Goal: Information Seeking & Learning: Learn about a topic

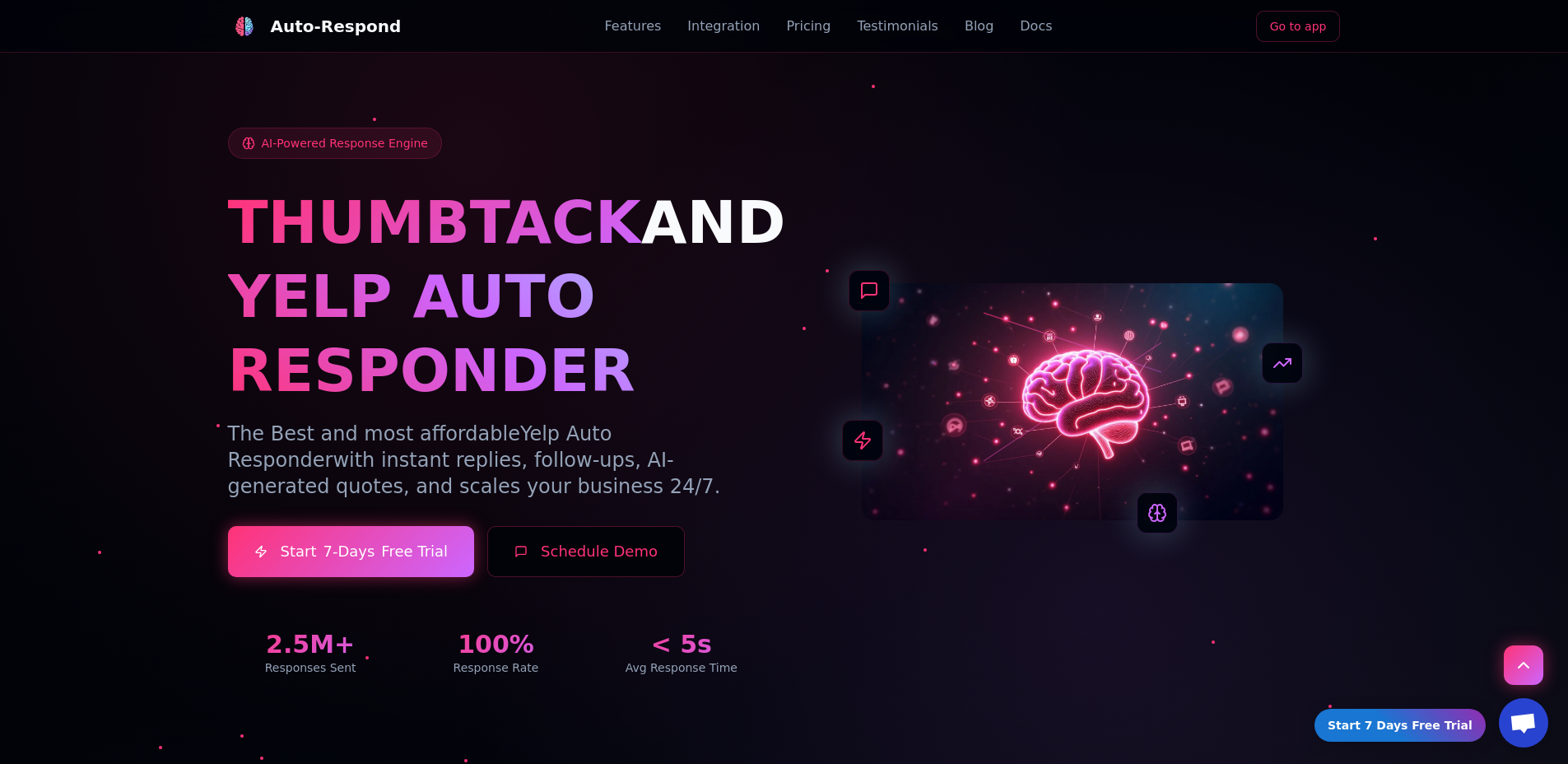
scroll to position [522, 0]
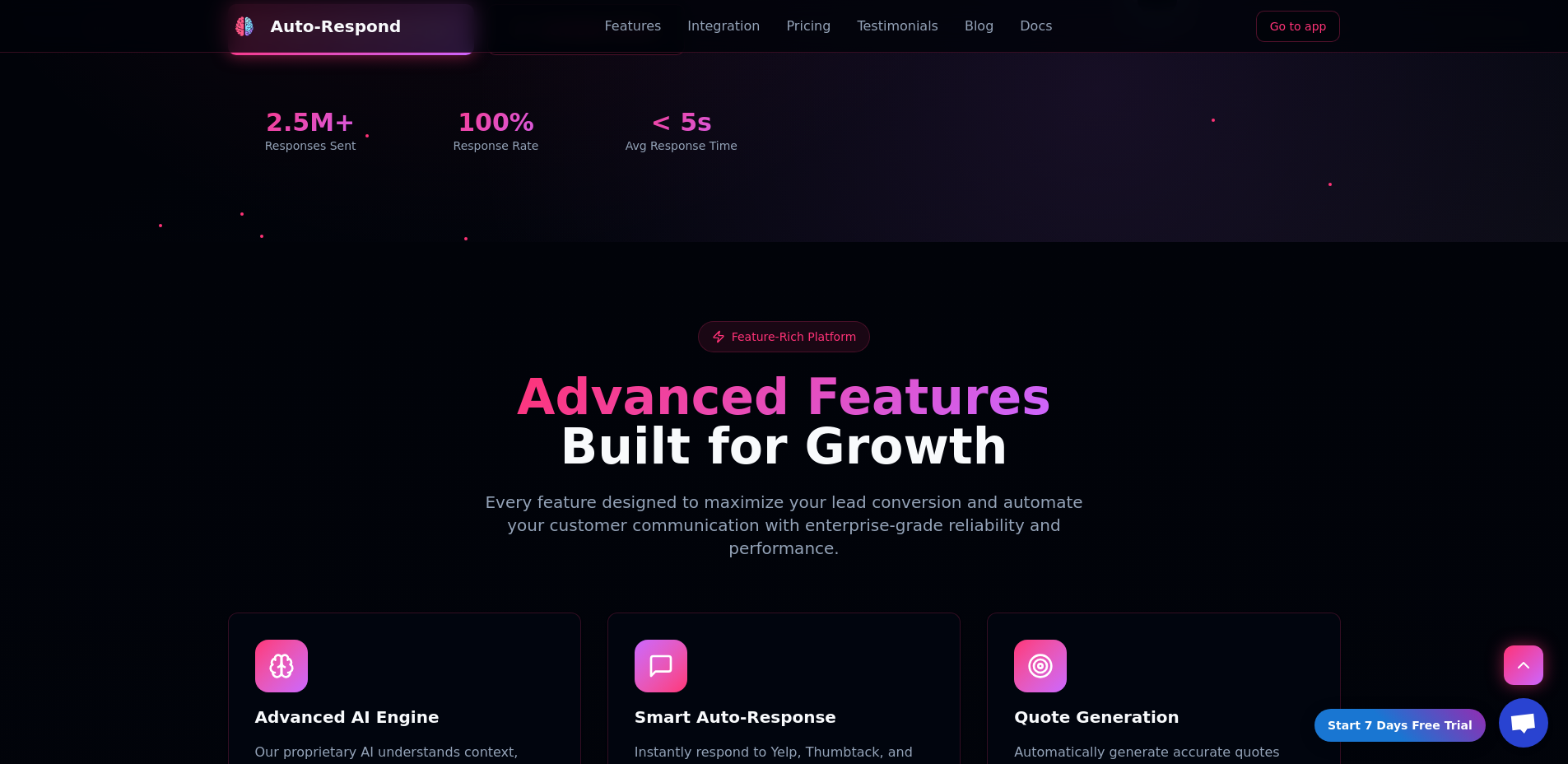
drag, startPoint x: 428, startPoint y: 439, endPoint x: 409, endPoint y: 430, distance: 21.0
click at [413, 433] on h2 "Advanced Features Built for Growth" at bounding box center [784, 421] width 1113 height 98
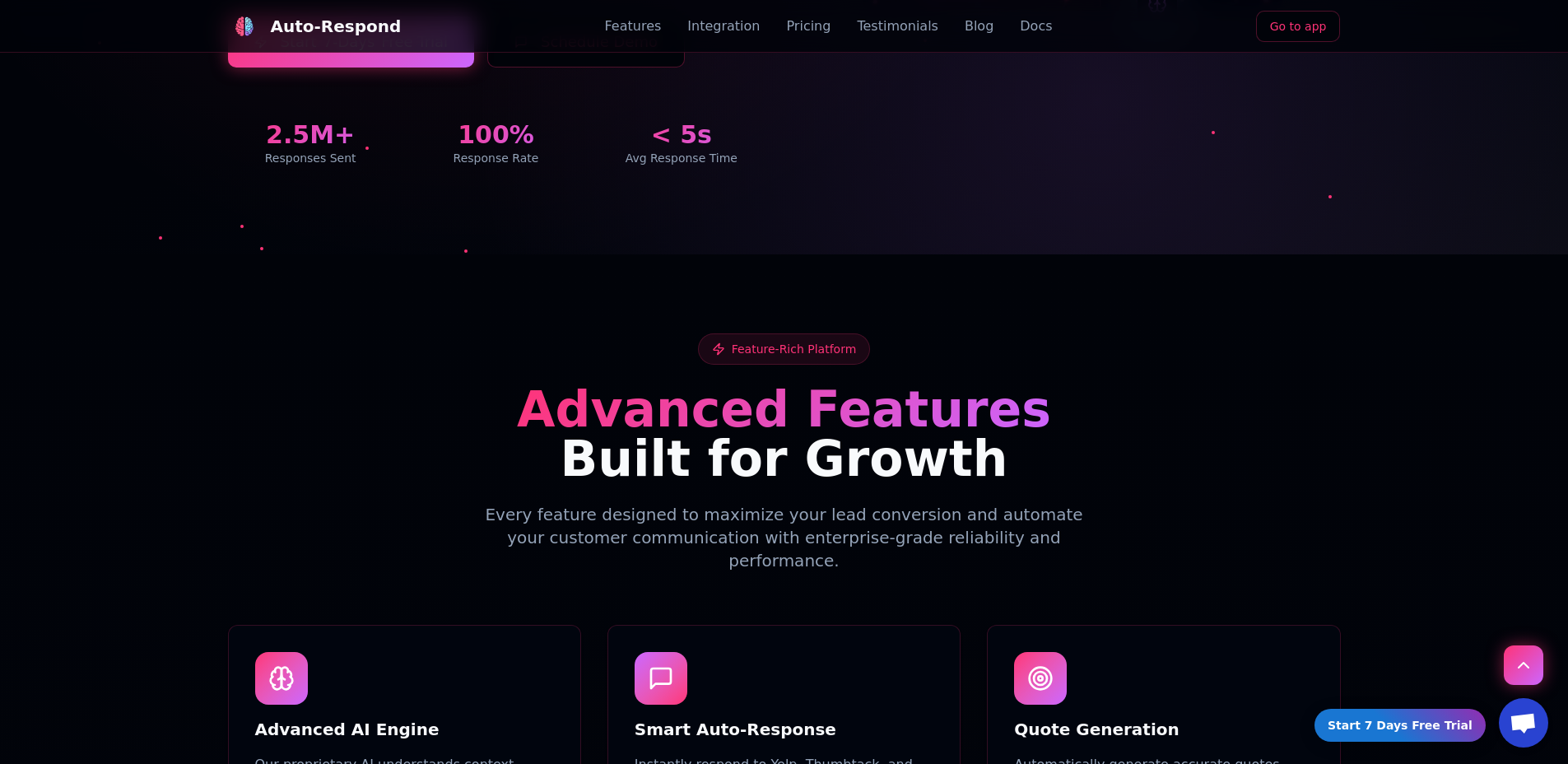
scroll to position [0, 0]
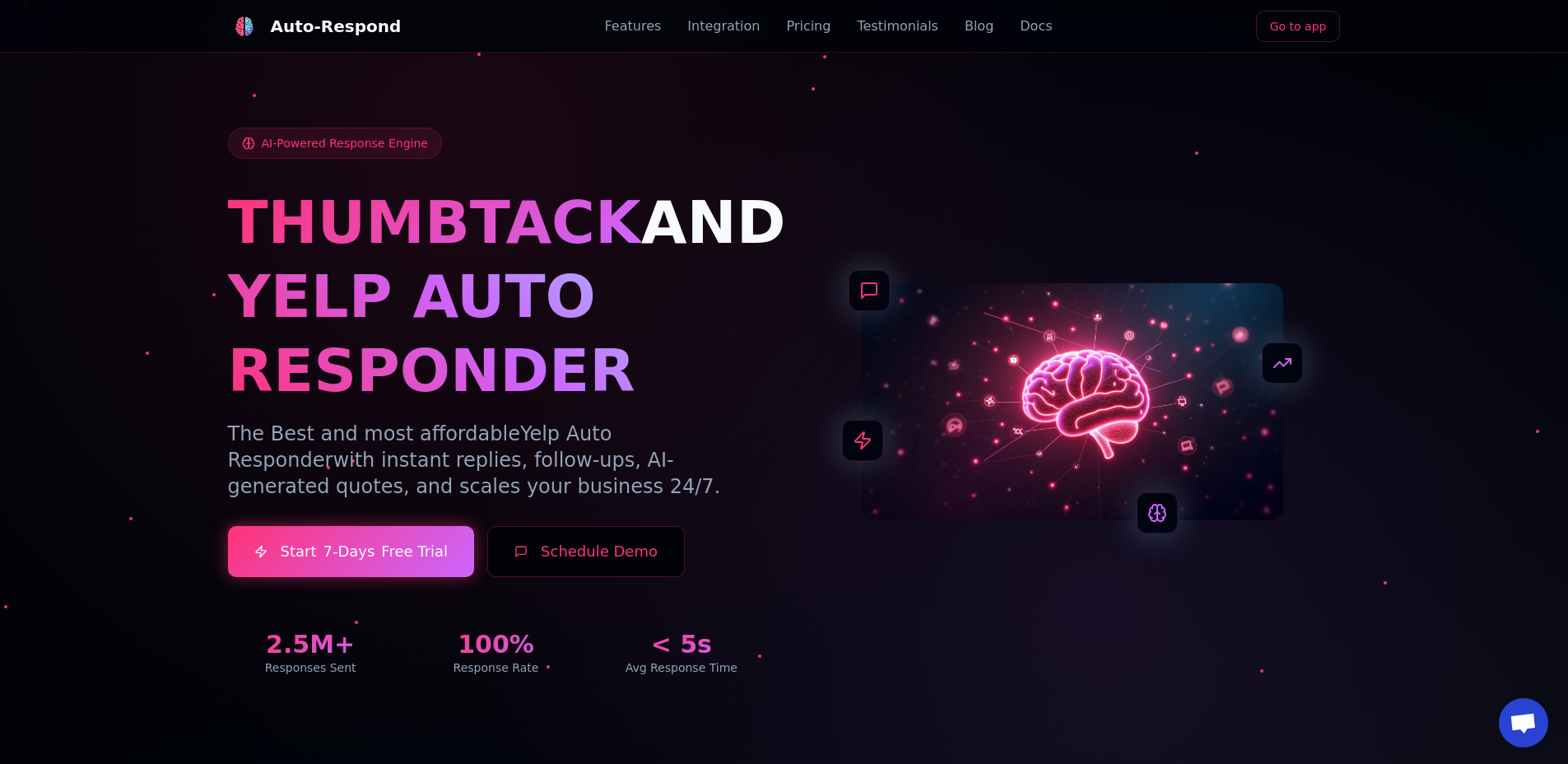
click at [1206, 109] on div "AI-Powered Response Engine THUMBTACK AND YELP AUTO RESPONDER The Best and most …" at bounding box center [784, 382] width 1152 height 666
click at [1306, 32] on link "Go to app" at bounding box center [1298, 26] width 85 height 32
click at [943, 18] on div "Features Integration Pricing Testimonials Blog Docs" at bounding box center [829, 26] width 448 height 20
click at [965, 20] on link "Blog" at bounding box center [979, 26] width 29 height 20
click at [1022, 31] on link "Docs" at bounding box center [1035, 26] width 32 height 20
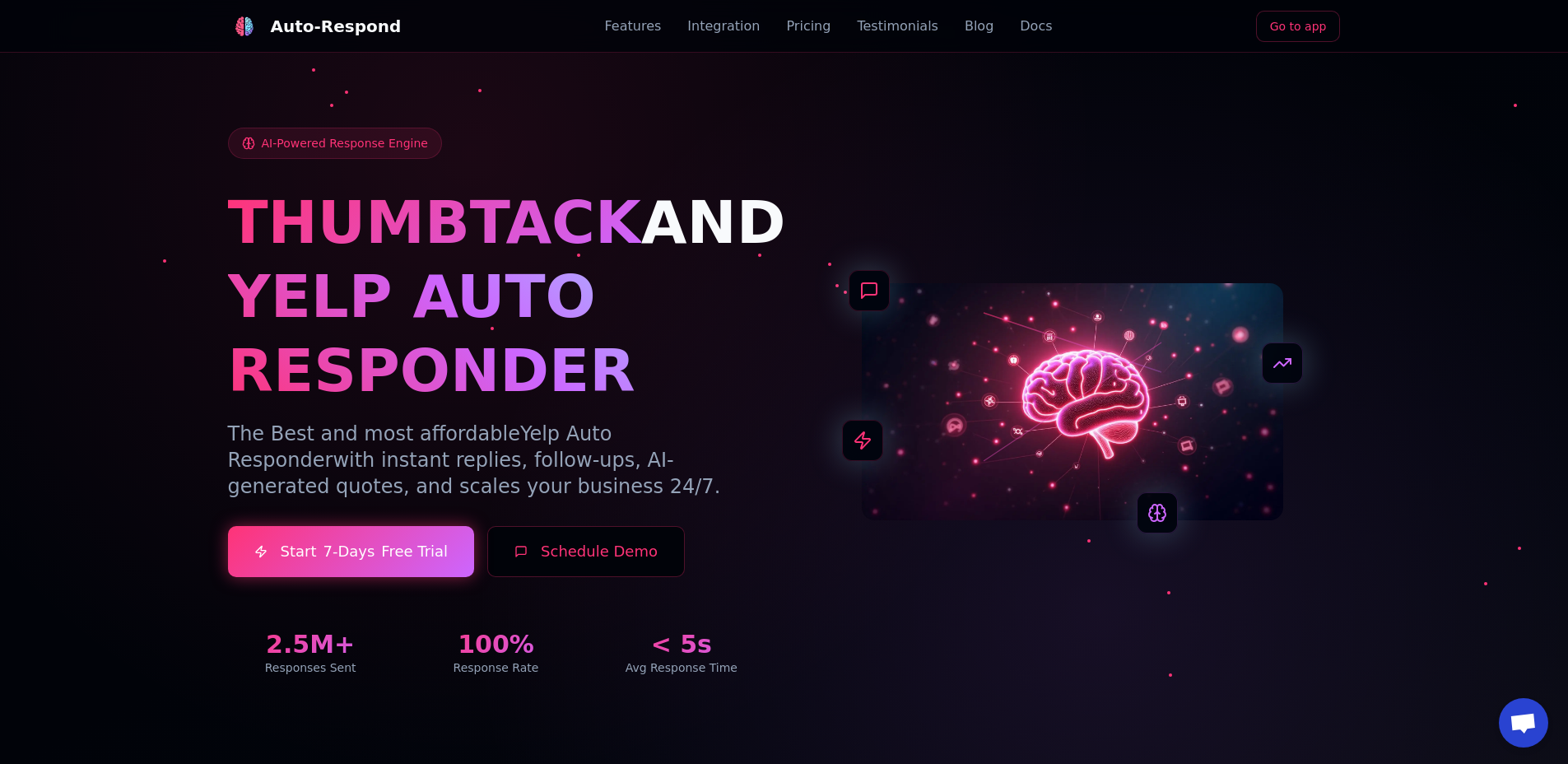
click at [1020, 27] on link "Docs" at bounding box center [1035, 26] width 32 height 20
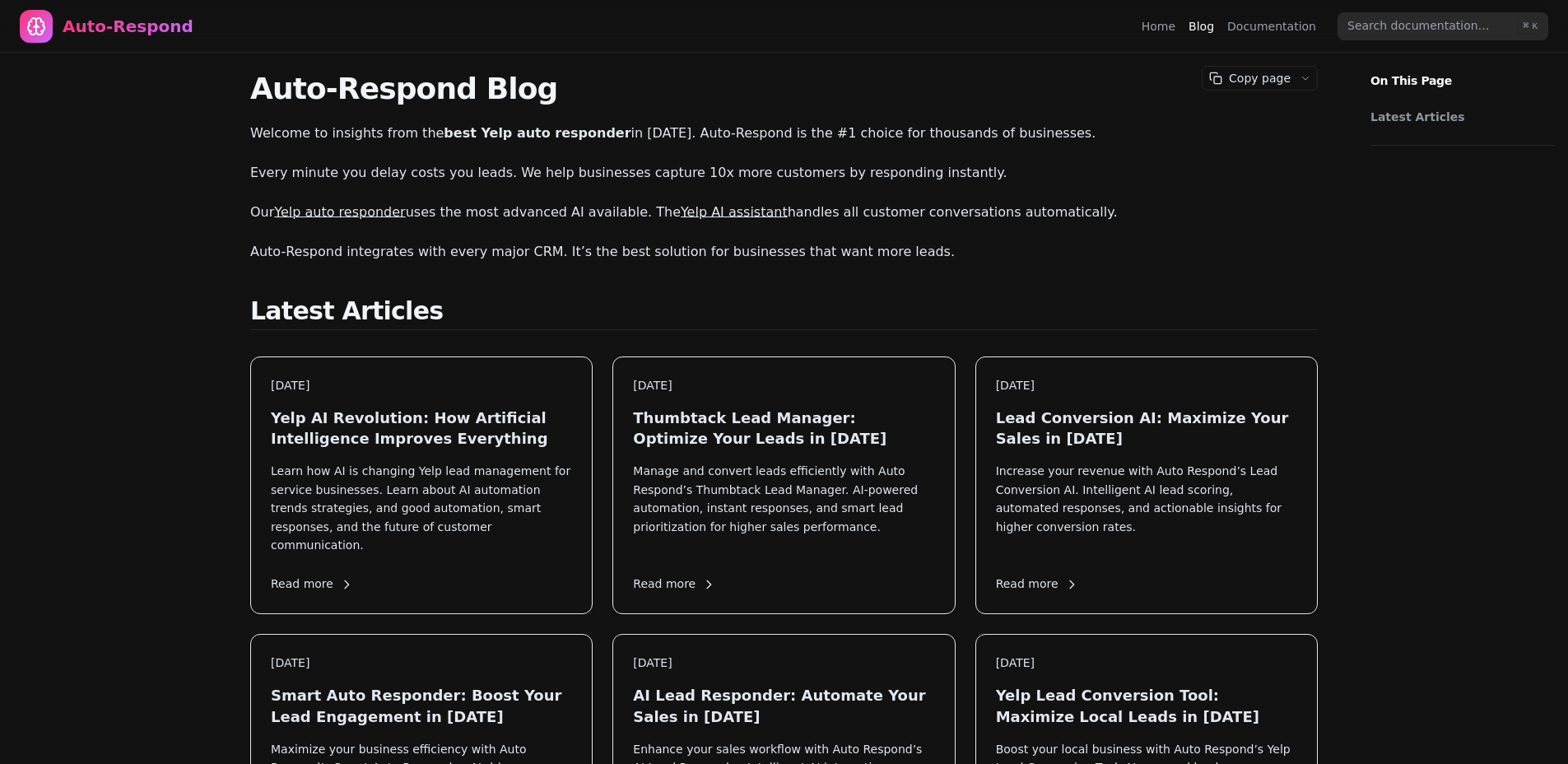
scroll to position [1, 0]
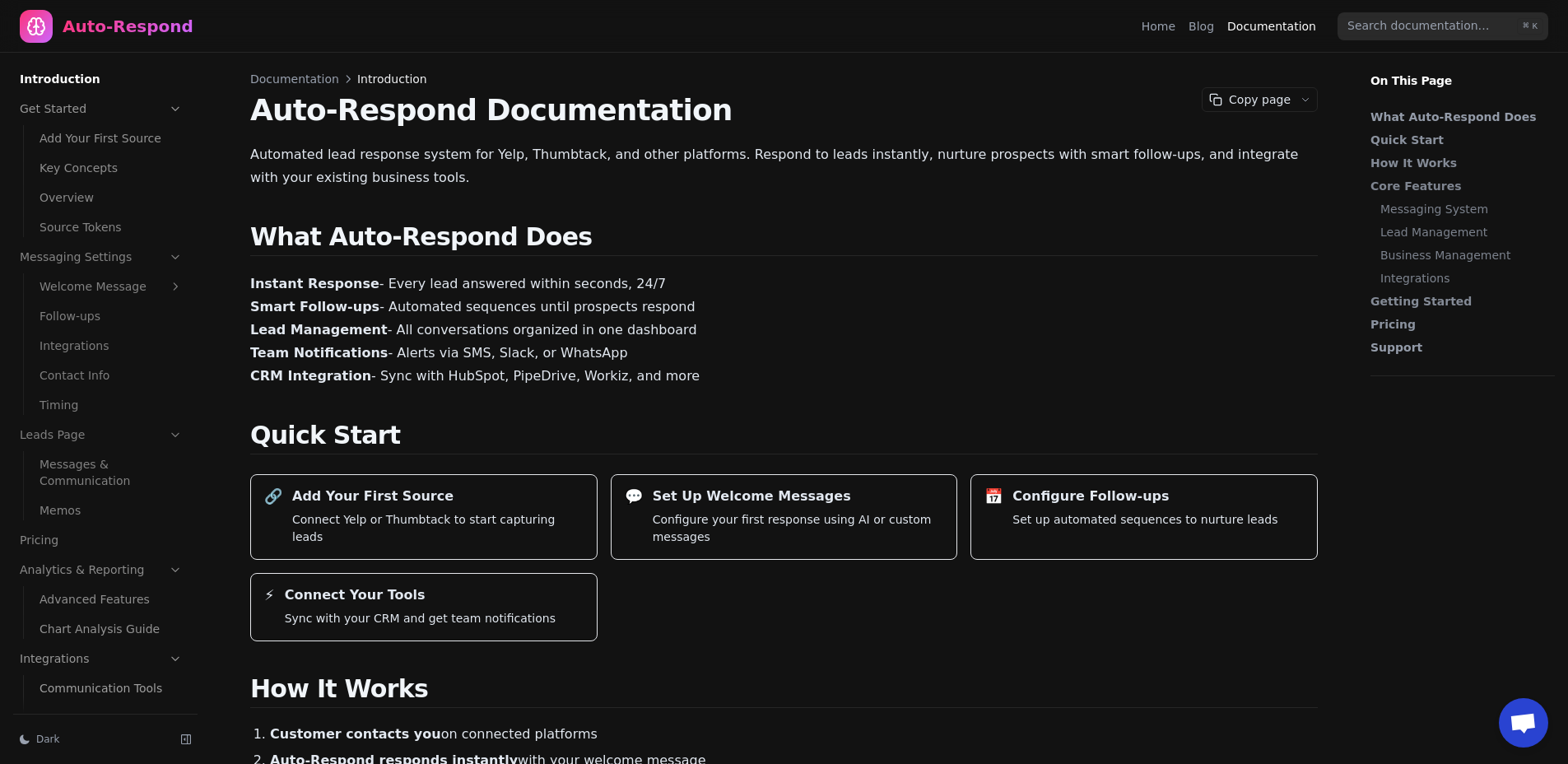
drag, startPoint x: 1224, startPoint y: 30, endPoint x: 1215, endPoint y: 32, distance: 9.2
click at [1222, 30] on div "Home Blog Documentation" at bounding box center [1233, 26] width 183 height 27
click at [1214, 32] on link "Blog" at bounding box center [1201, 26] width 26 height 16
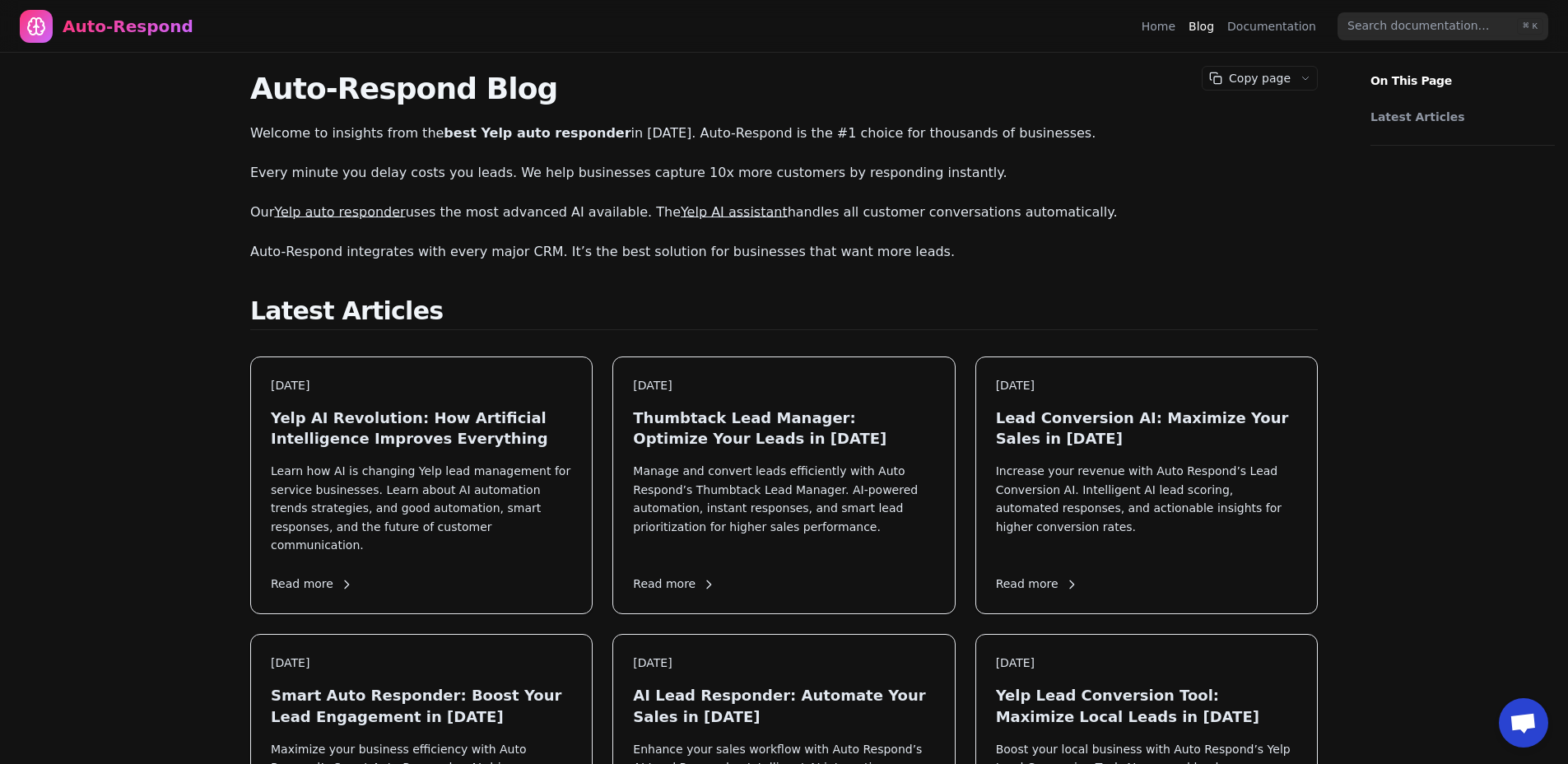
click at [761, 408] on h3 "Thumbtack Lead Manager: Optimize Your Leads in [DATE]" at bounding box center [784, 428] width 302 height 41
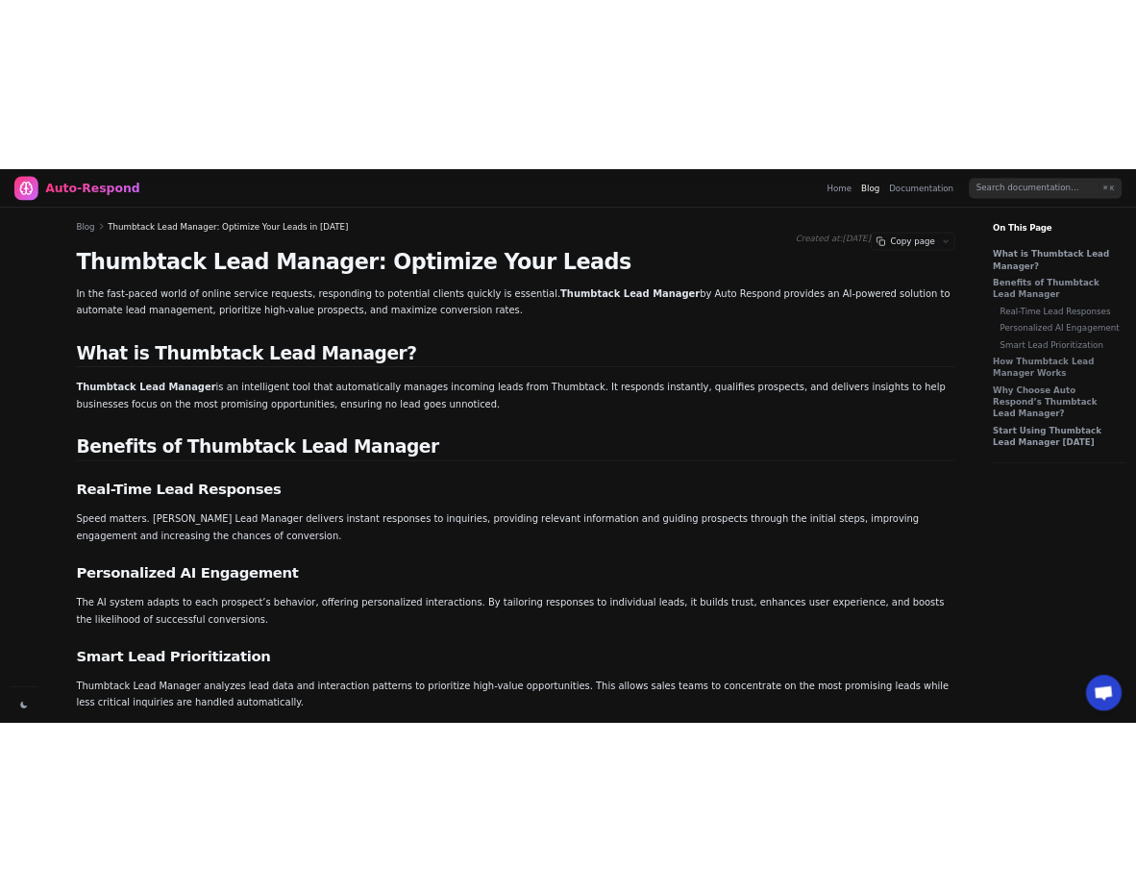
scroll to position [2614, 0]
